Goal: Task Accomplishment & Management: Manage account settings

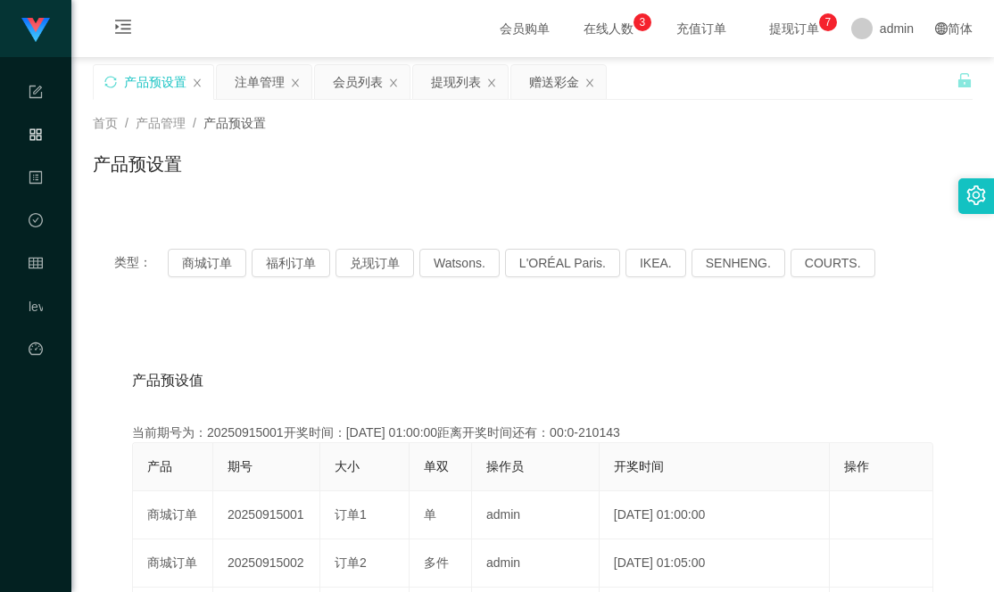
click at [371, 183] on div "产品预设置" at bounding box center [533, 171] width 880 height 41
click at [184, 272] on button "商城订单" at bounding box center [207, 263] width 79 height 29
click at [545, 81] on div "赠送彩金" at bounding box center [554, 82] width 50 height 34
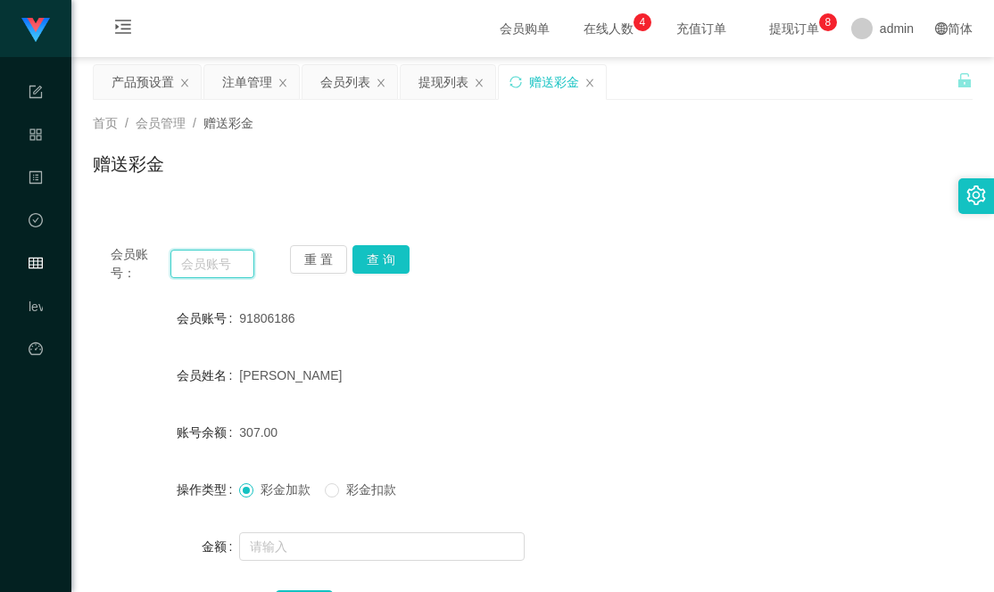
click at [204, 273] on input "text" at bounding box center [212, 264] width 84 height 29
type input "l"
type input "Lc123456"
click at [390, 264] on button "查 询" at bounding box center [380, 259] width 57 height 29
click at [204, 268] on input "Lc123456" at bounding box center [212, 264] width 84 height 29
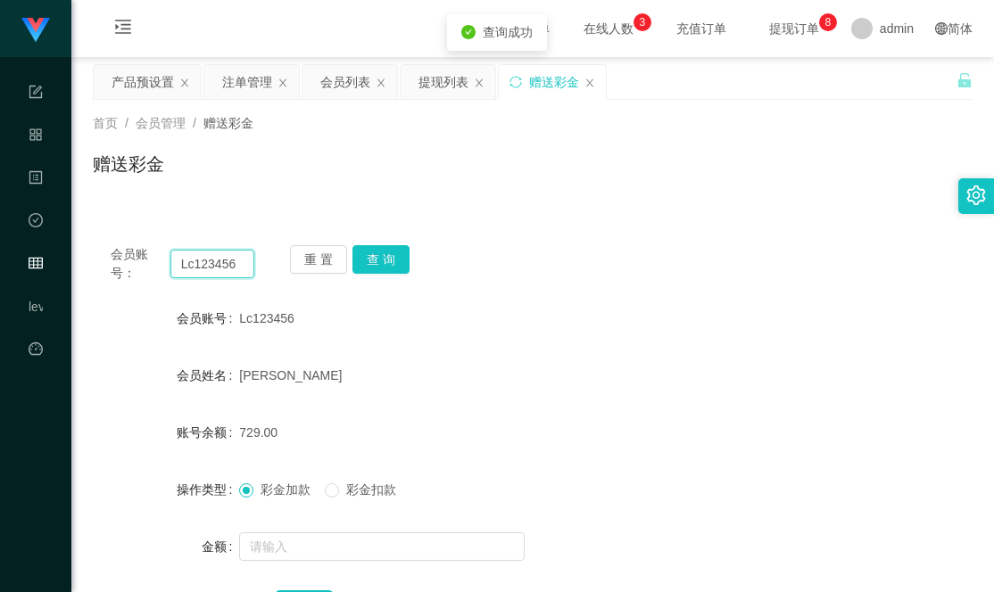
click at [204, 268] on input "Lc123456" at bounding box center [212, 264] width 84 height 29
click at [378, 256] on button "查 询" at bounding box center [380, 259] width 57 height 29
click at [214, 274] on input "Lc123456" at bounding box center [212, 264] width 84 height 29
drag, startPoint x: 434, startPoint y: 171, endPoint x: 412, endPoint y: 138, distance: 39.3
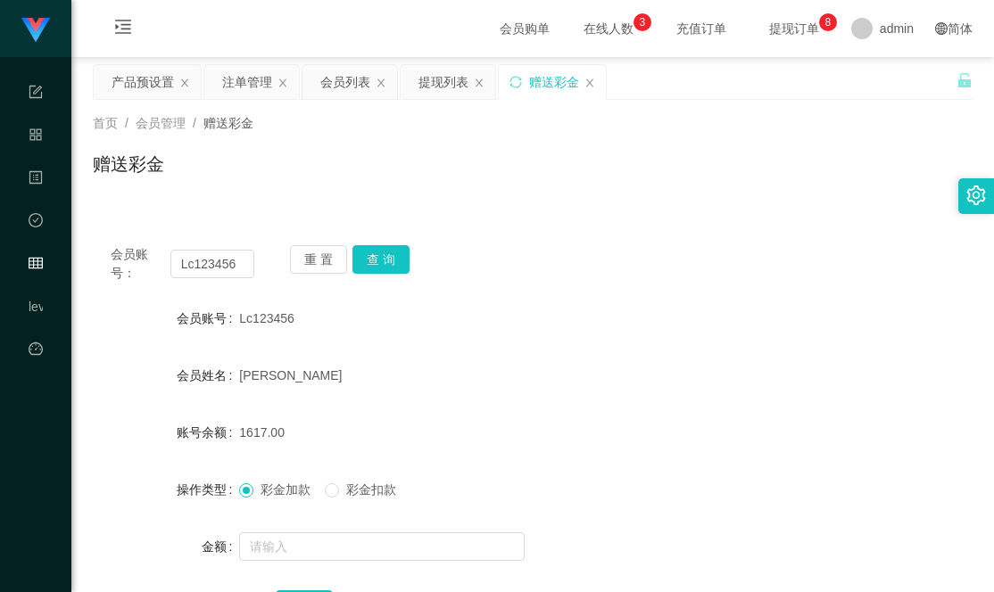
click at [434, 171] on div "赠送彩金" at bounding box center [533, 171] width 880 height 41
click at [266, 87] on div "注单管理" at bounding box center [247, 82] width 50 height 34
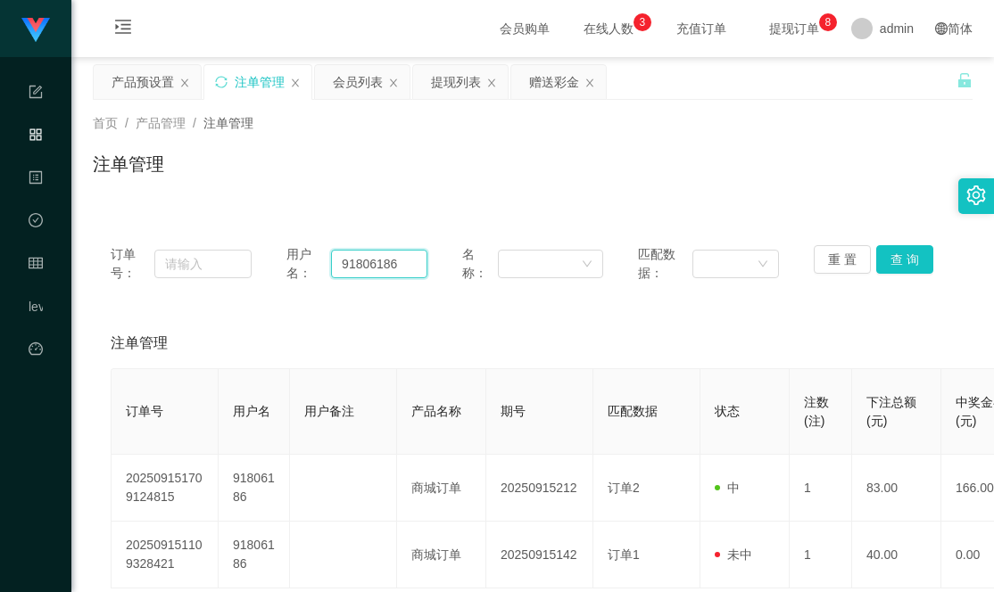
click at [368, 258] on input "91806186" at bounding box center [379, 264] width 96 height 29
paste input "Lc12345"
type input "Lc123456"
click at [900, 255] on button "查 询" at bounding box center [904, 259] width 57 height 29
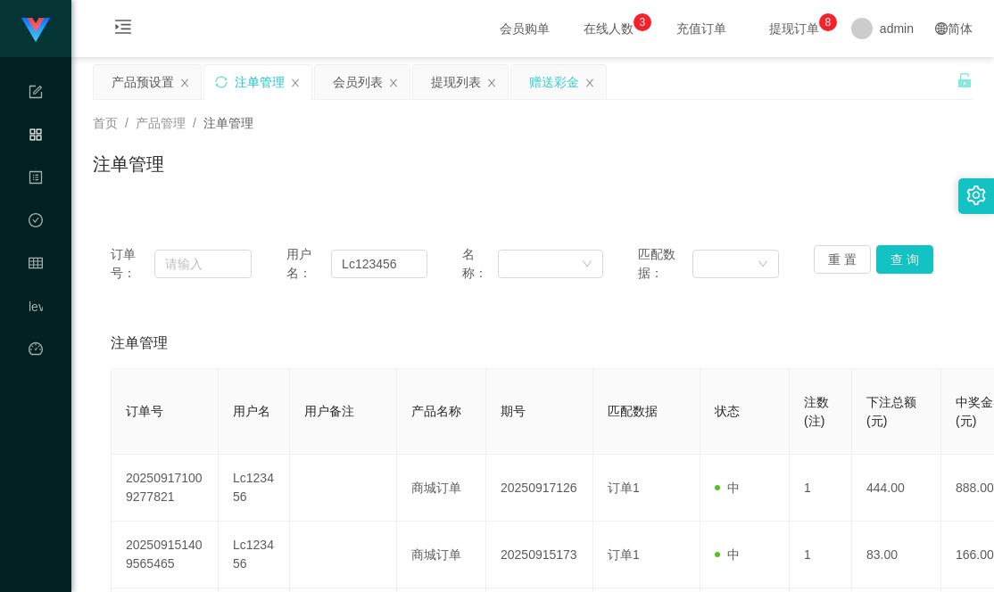
click at [545, 79] on div "赠送彩金" at bounding box center [554, 82] width 50 height 34
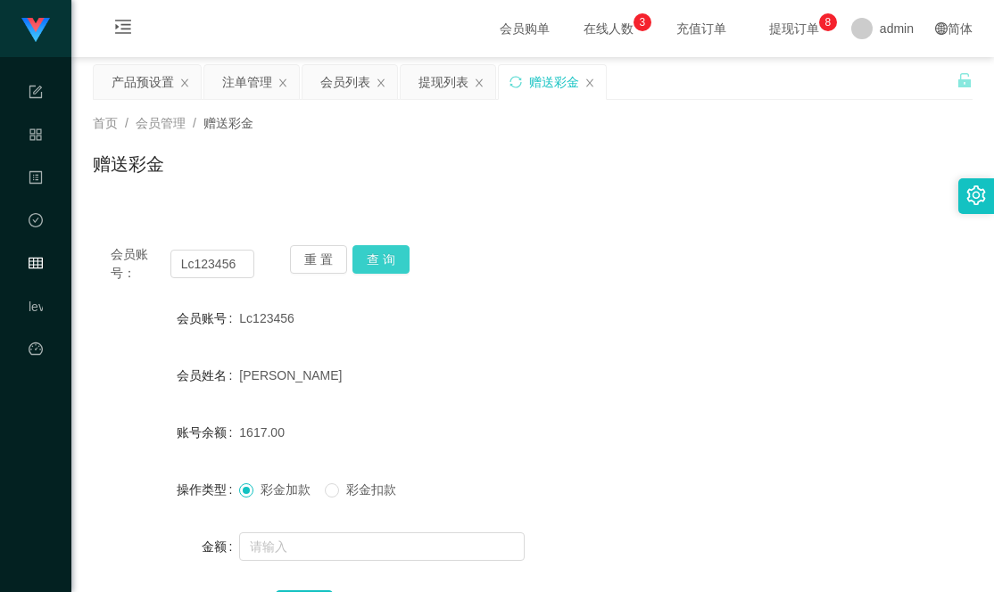
click at [389, 266] on button "查 询" at bounding box center [380, 259] width 57 height 29
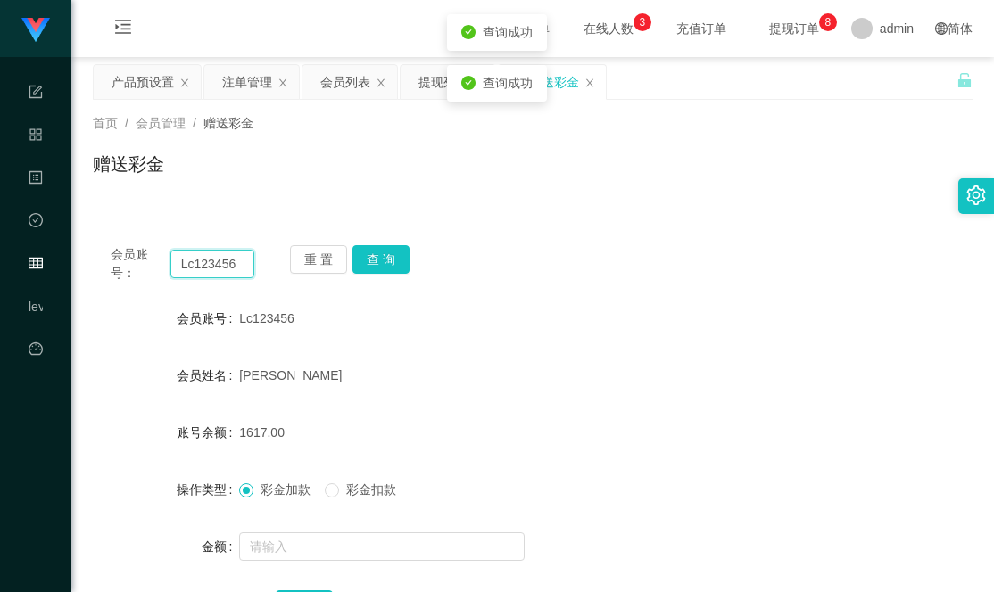
click at [211, 261] on input "Lc123456" at bounding box center [212, 264] width 84 height 29
drag, startPoint x: 211, startPoint y: 261, endPoint x: 293, endPoint y: 268, distance: 81.5
click at [211, 261] on input "Lc123456" at bounding box center [212, 264] width 84 height 29
click at [392, 269] on button "查 询" at bounding box center [380, 259] width 57 height 29
click at [487, 254] on div "会员账号： Lc123456 重 置 查 询" at bounding box center [533, 263] width 880 height 37
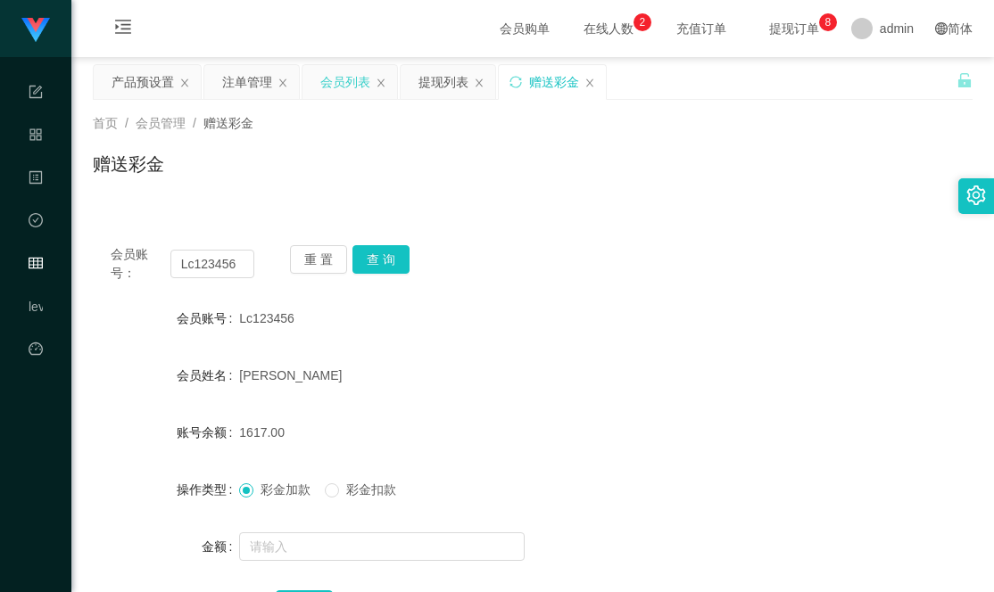
click at [330, 85] on div "会员列表" at bounding box center [345, 82] width 50 height 34
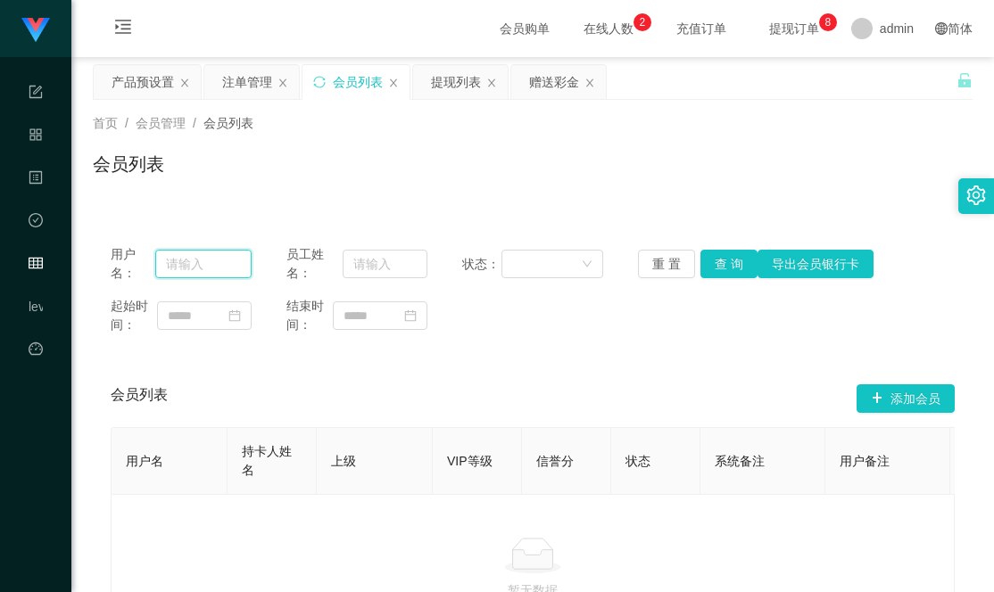
click at [188, 263] on input "text" at bounding box center [203, 264] width 96 height 29
paste input "Lc123456"
type input "Lc123456"
click at [716, 267] on button "查 询" at bounding box center [728, 264] width 57 height 29
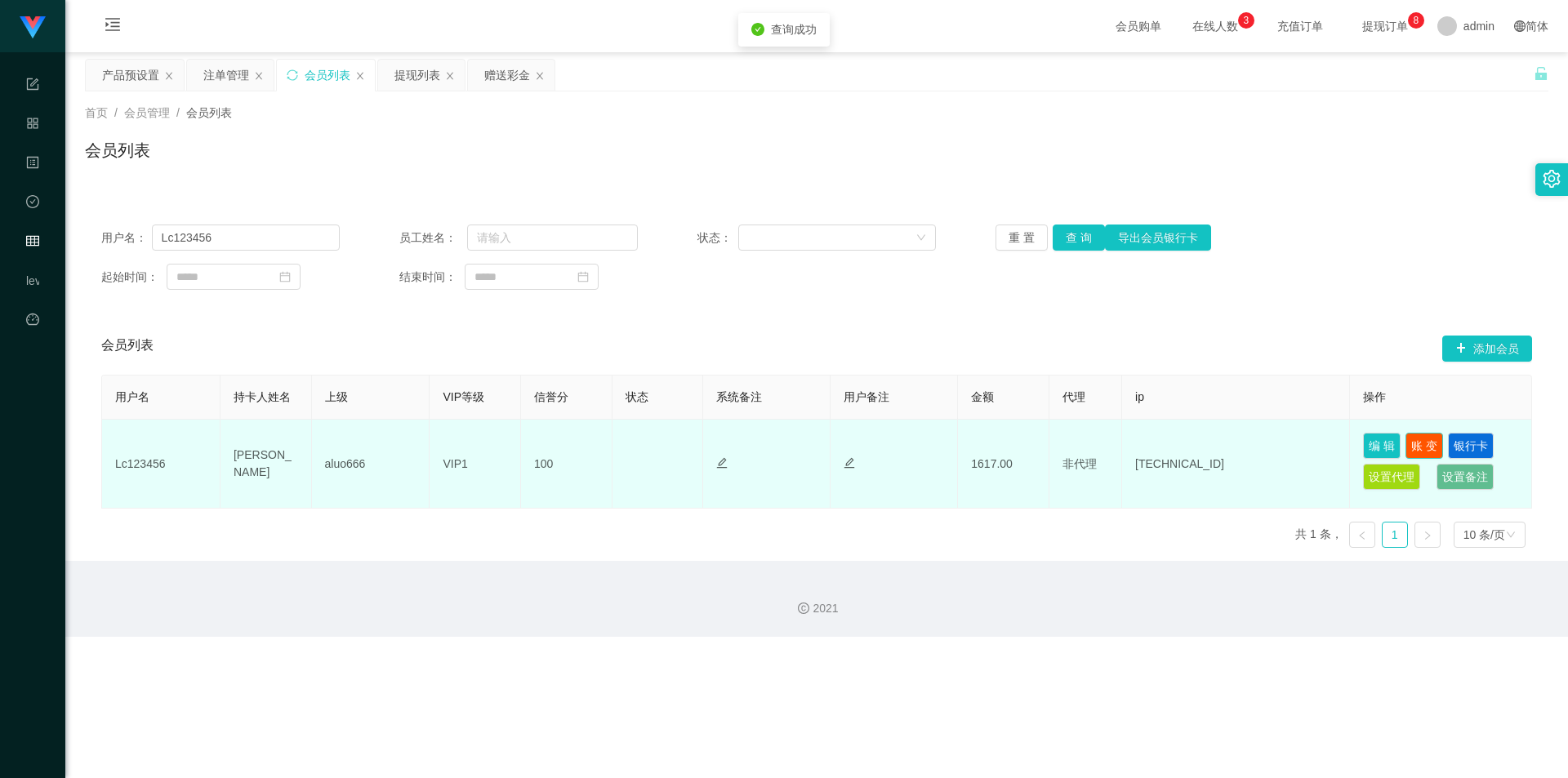
click at [909, 443] on button "账 变" at bounding box center [1423, 446] width 38 height 27
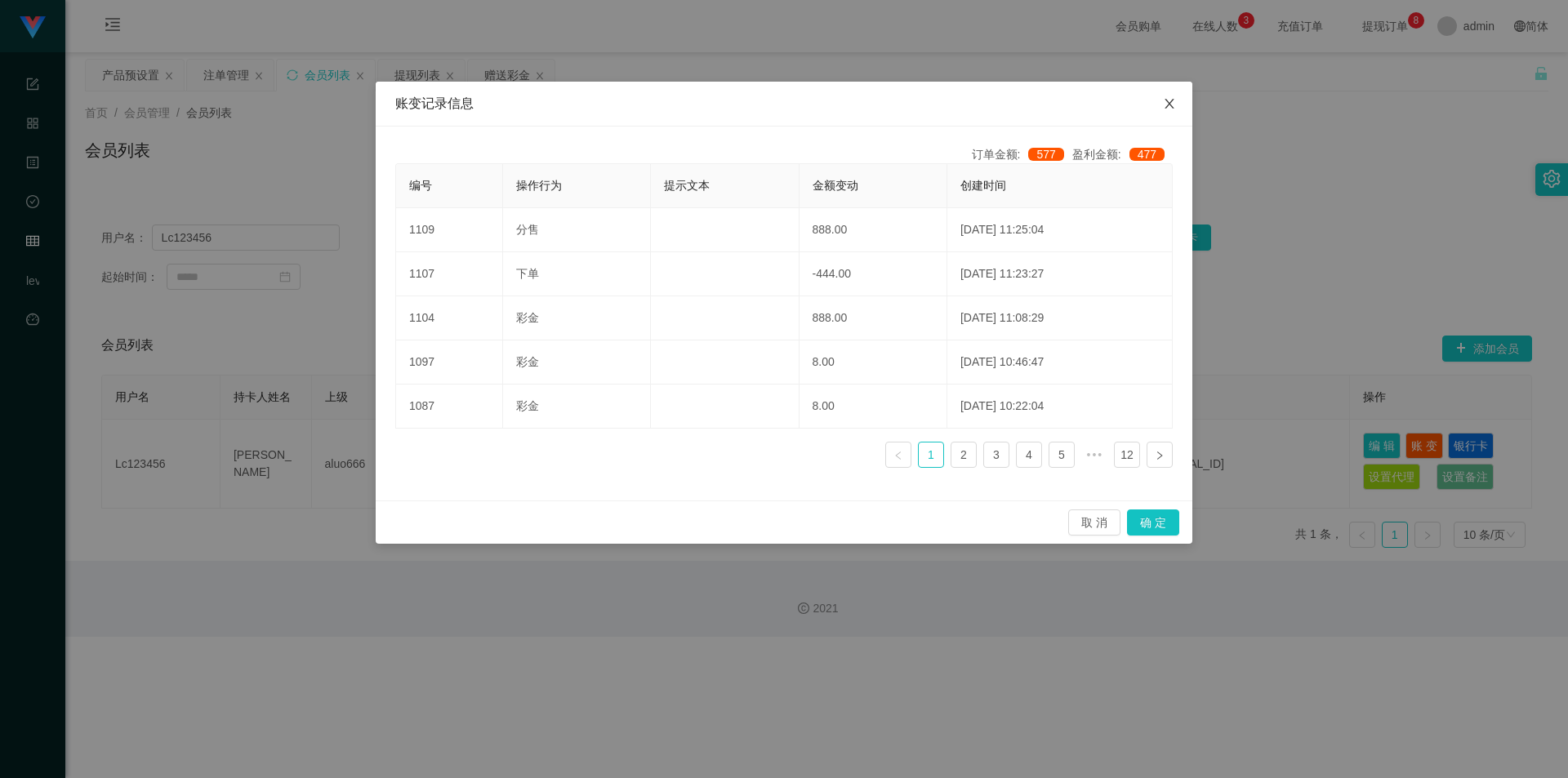
click at [909, 103] on icon "图标: close" at bounding box center [1169, 103] width 13 height 13
